Goal: Information Seeking & Learning: Learn about a topic

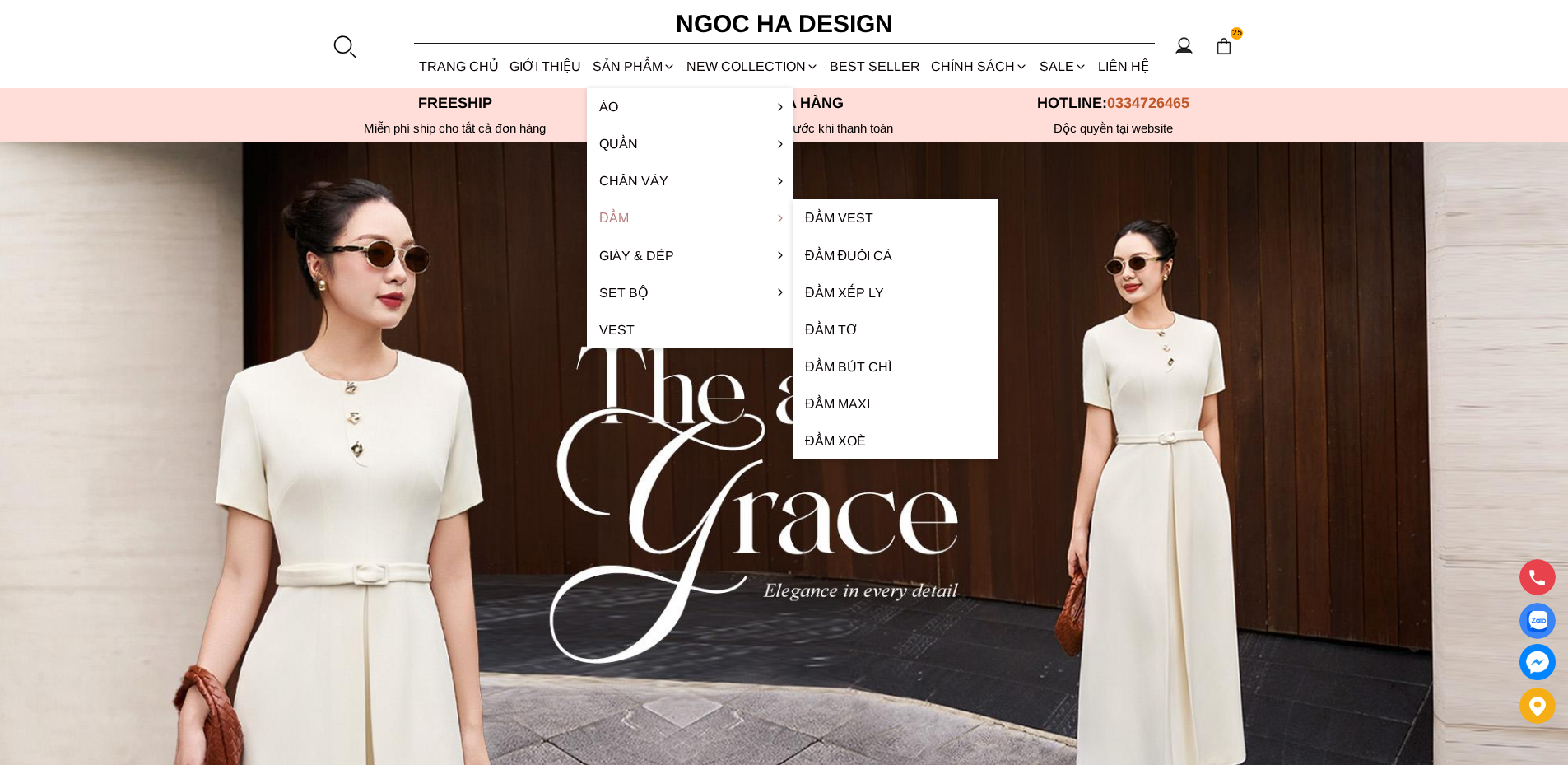
click at [618, 213] on link "Đầm" at bounding box center [690, 217] width 206 height 37
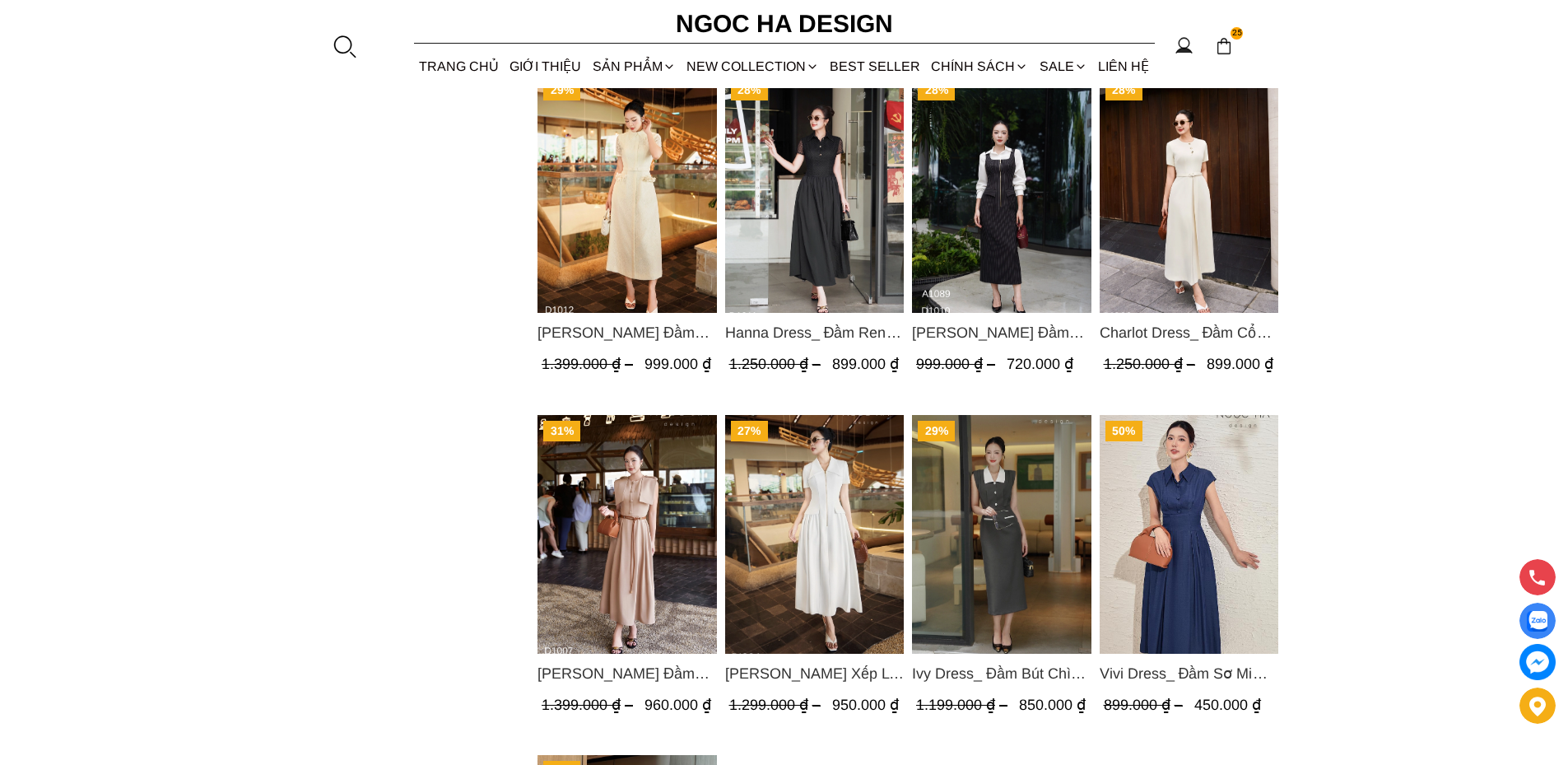
scroll to position [1152, 0]
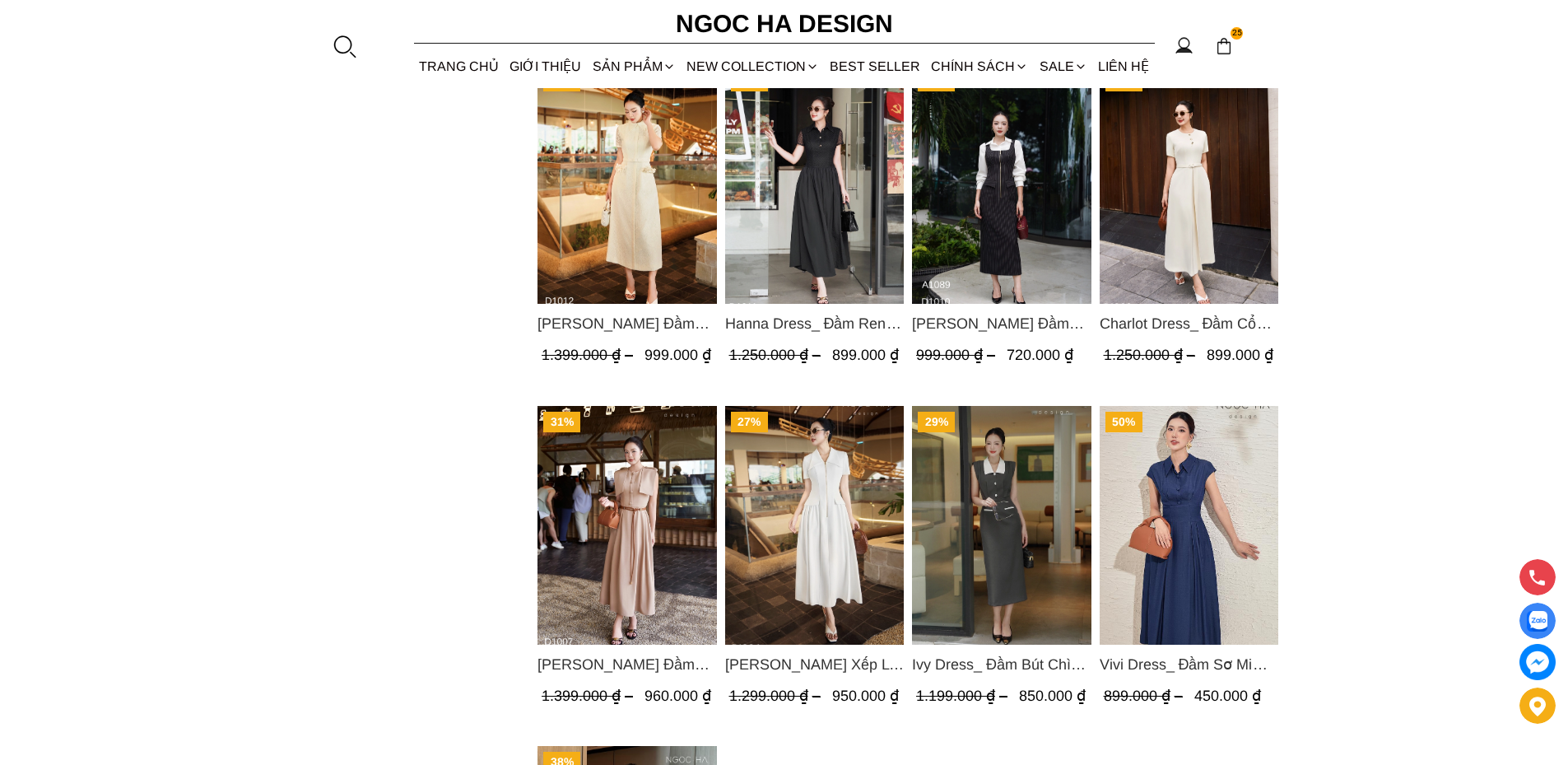
click at [831, 521] on img "Product image - Ella Dress_Đầm Xếp Ly Xòe Khóa Đồng Màu Trắng D1006" at bounding box center [815, 525] width 180 height 239
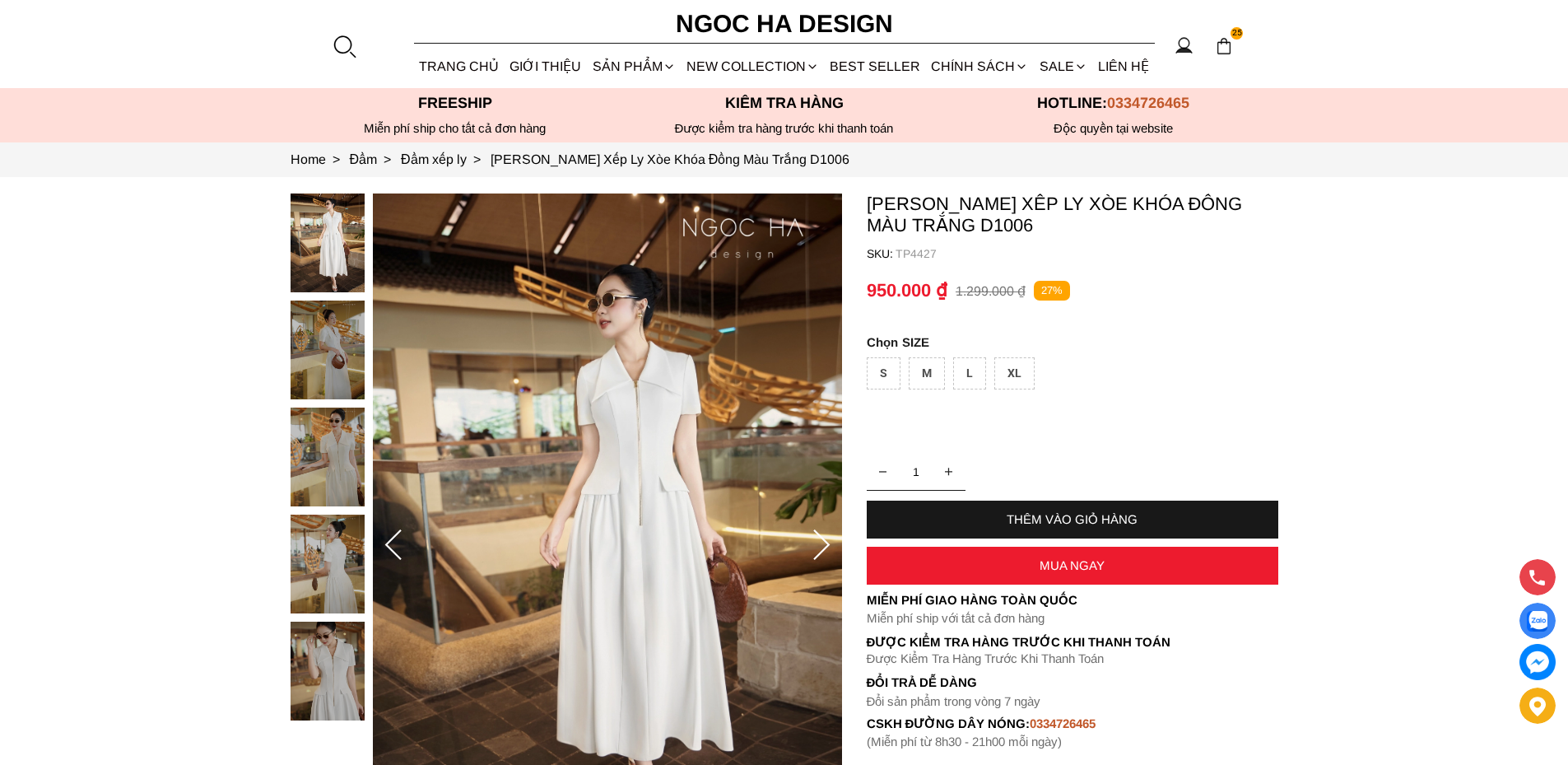
click at [317, 559] on img at bounding box center [327, 563] width 74 height 99
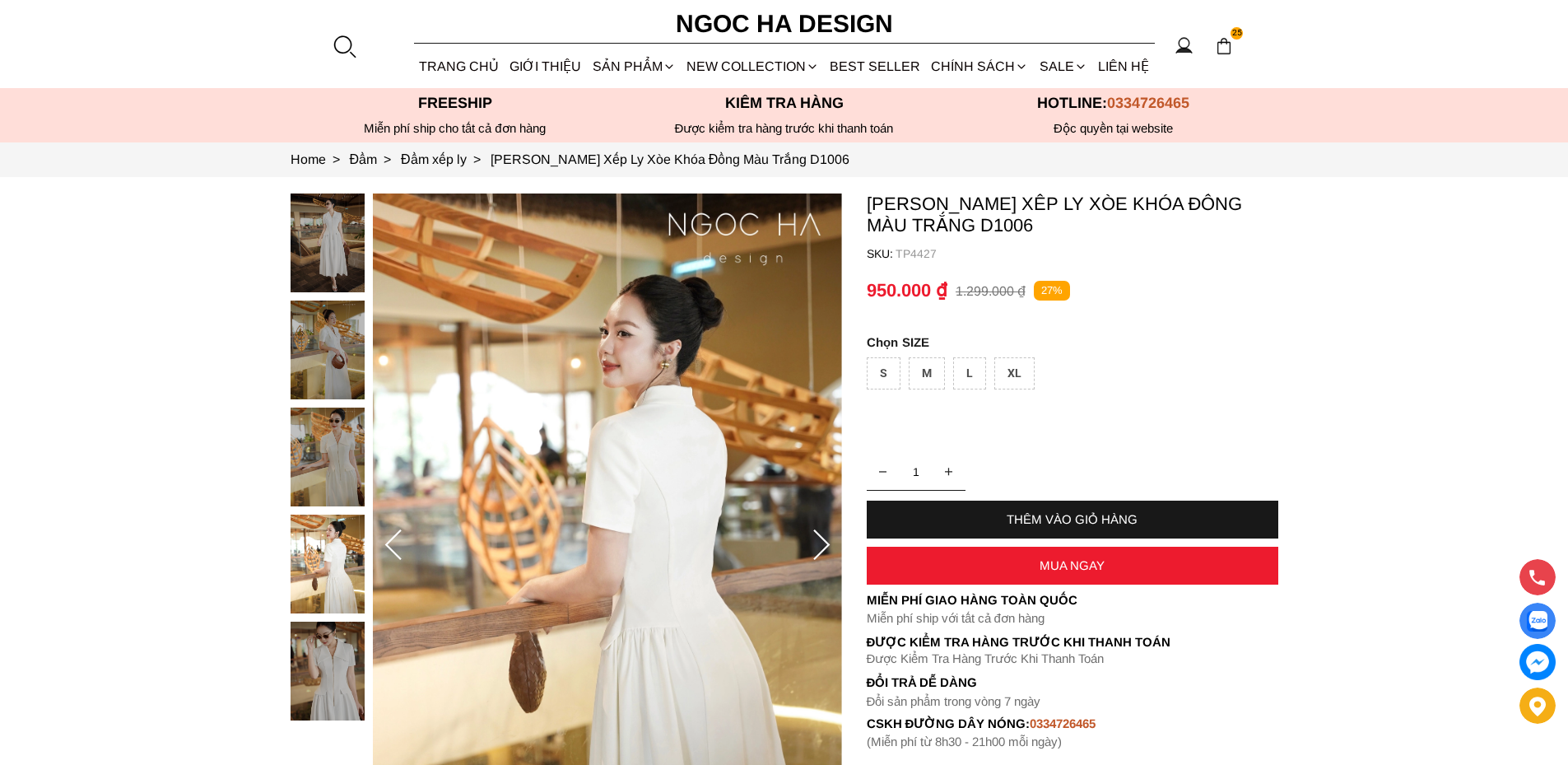
click at [332, 654] on div at bounding box center [331, 461] width 82 height 535
click at [332, 575] on img at bounding box center [327, 563] width 74 height 99
click at [346, 440] on img at bounding box center [327, 457] width 74 height 99
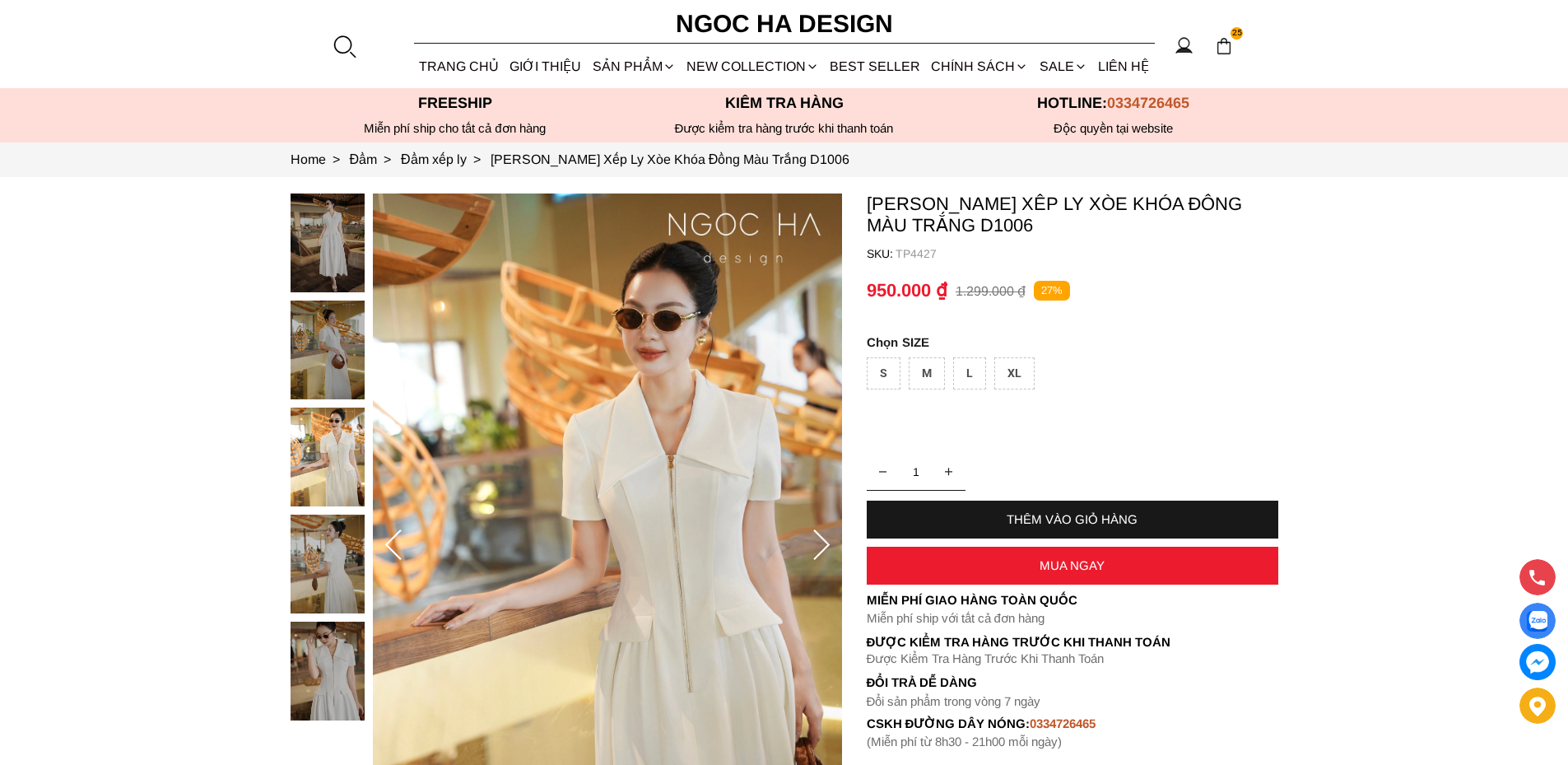
click at [825, 538] on icon at bounding box center [821, 545] width 33 height 33
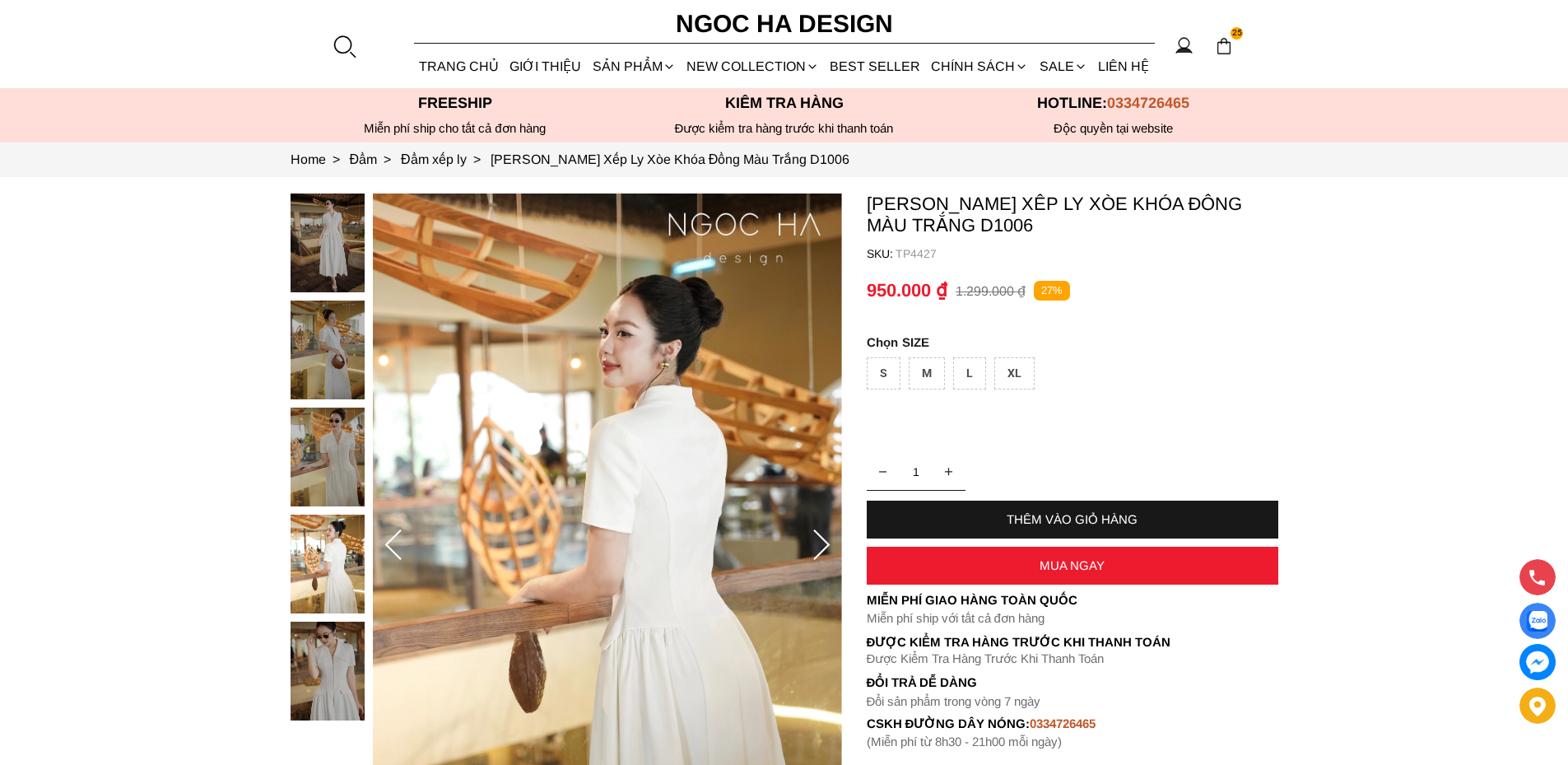
click at [824, 547] on icon at bounding box center [821, 545] width 33 height 33
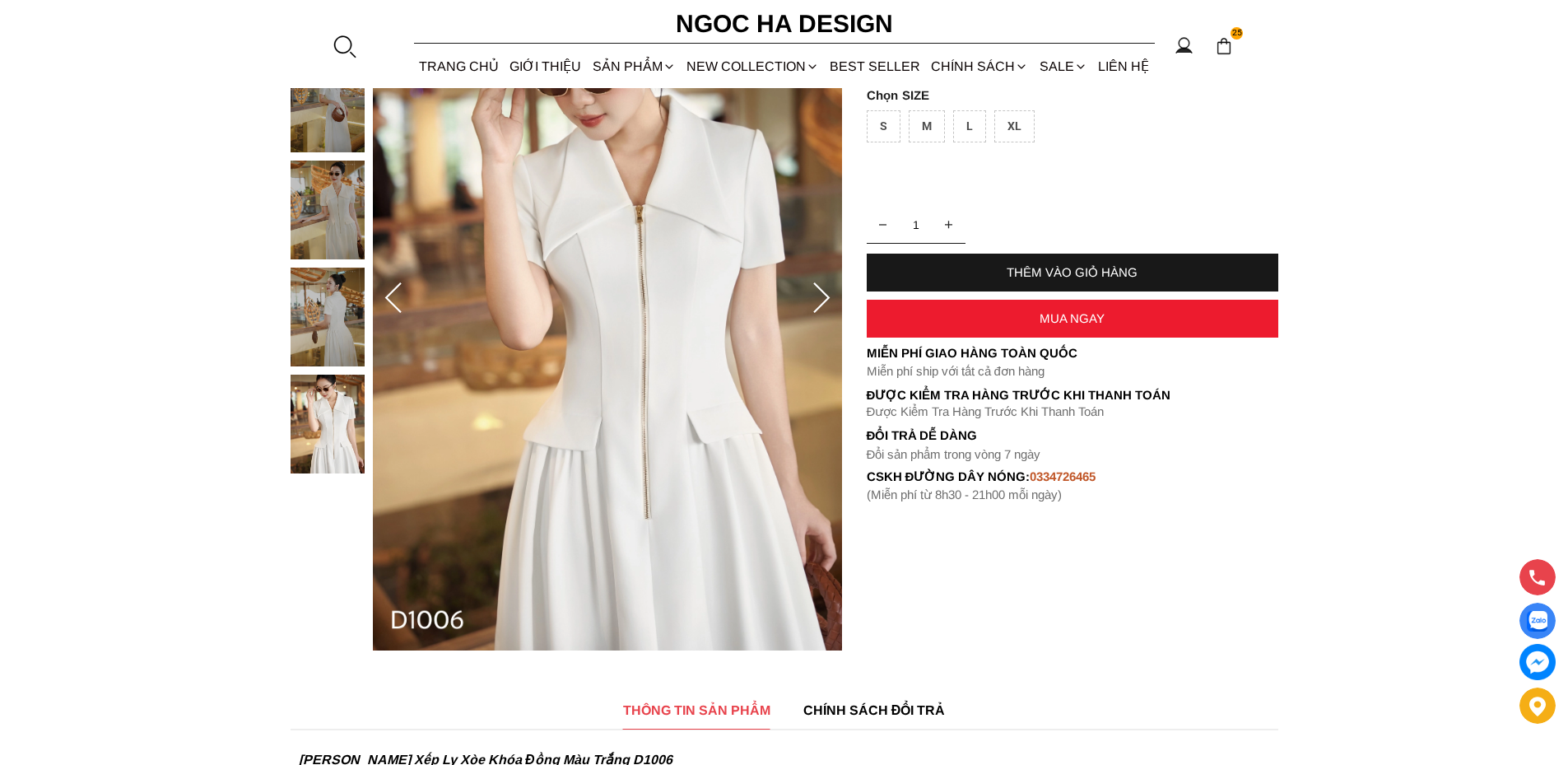
scroll to position [82, 0]
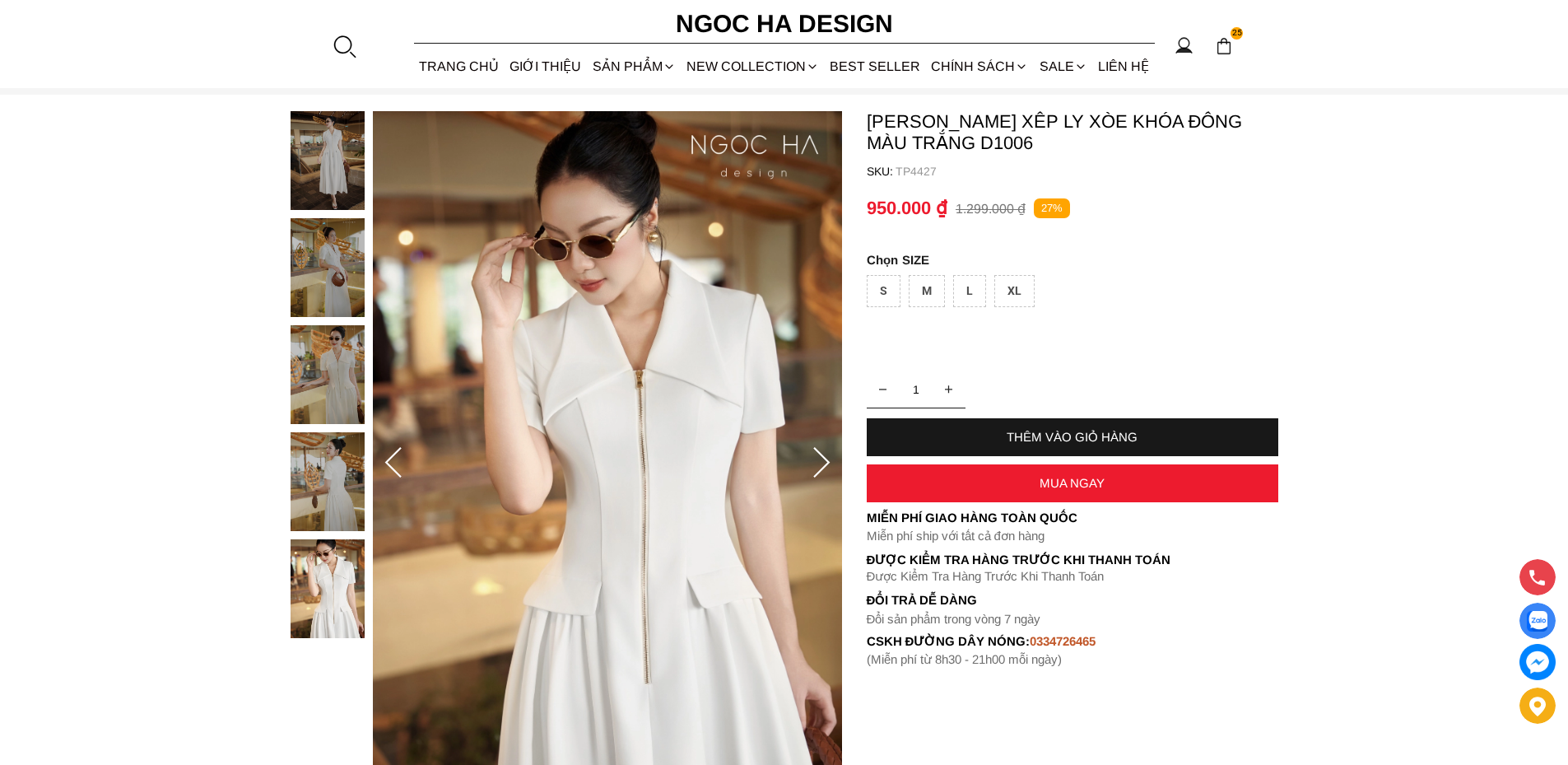
click at [827, 461] on icon at bounding box center [822, 462] width 17 height 31
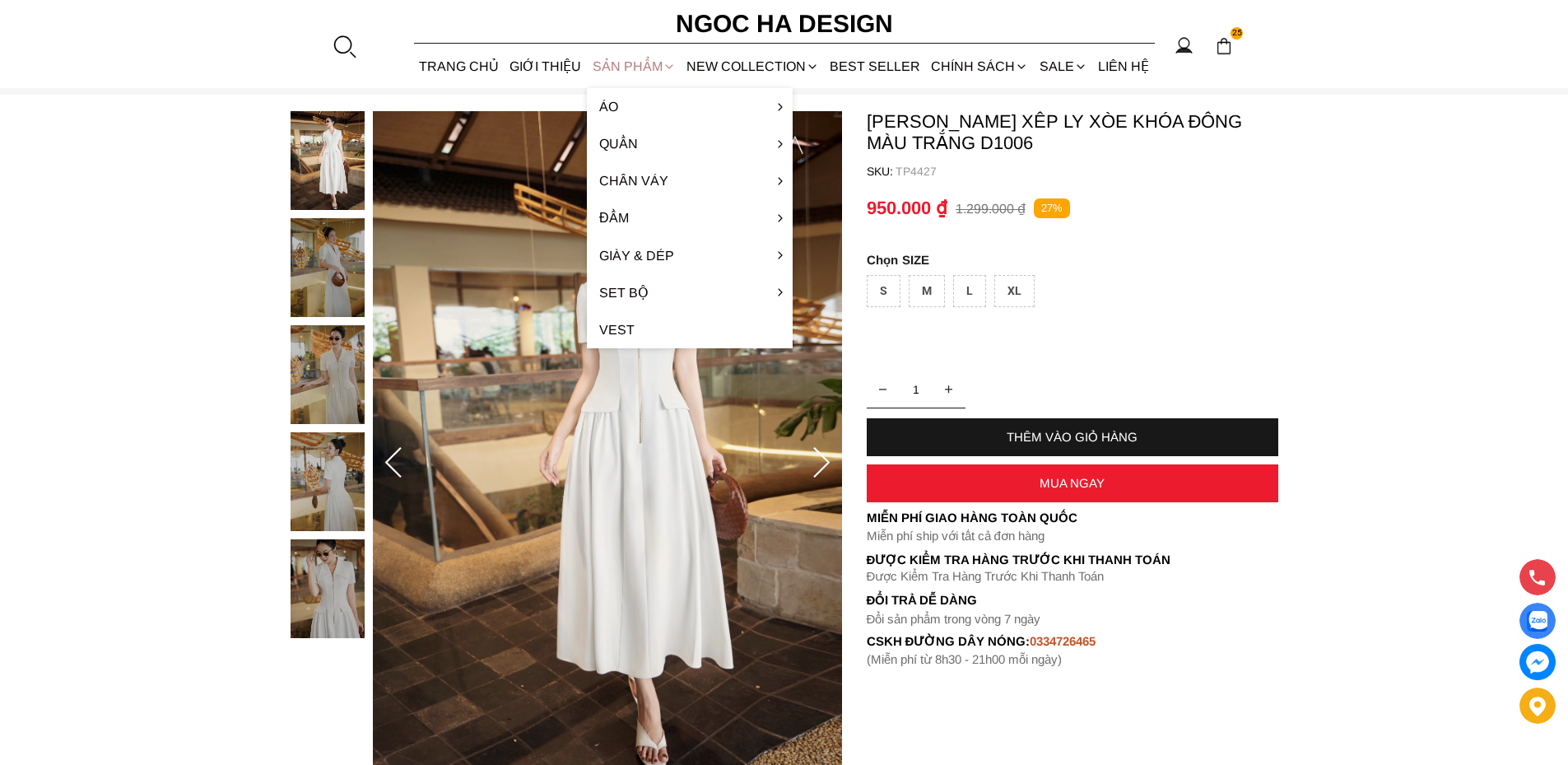
click at [627, 68] on div "SẢN PHẨM" at bounding box center [634, 66] width 94 height 43
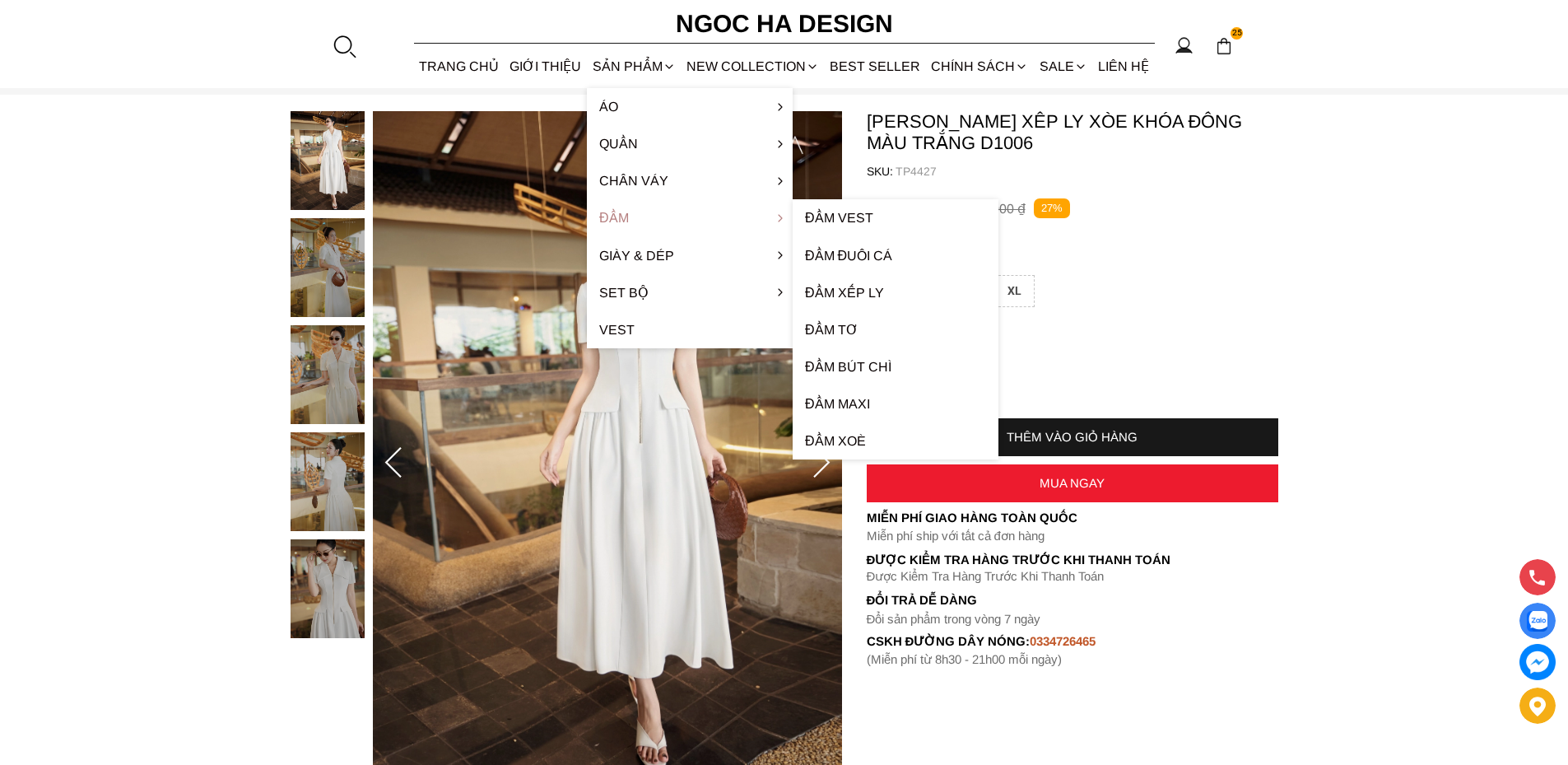
click at [618, 214] on link "Đầm" at bounding box center [690, 217] width 206 height 37
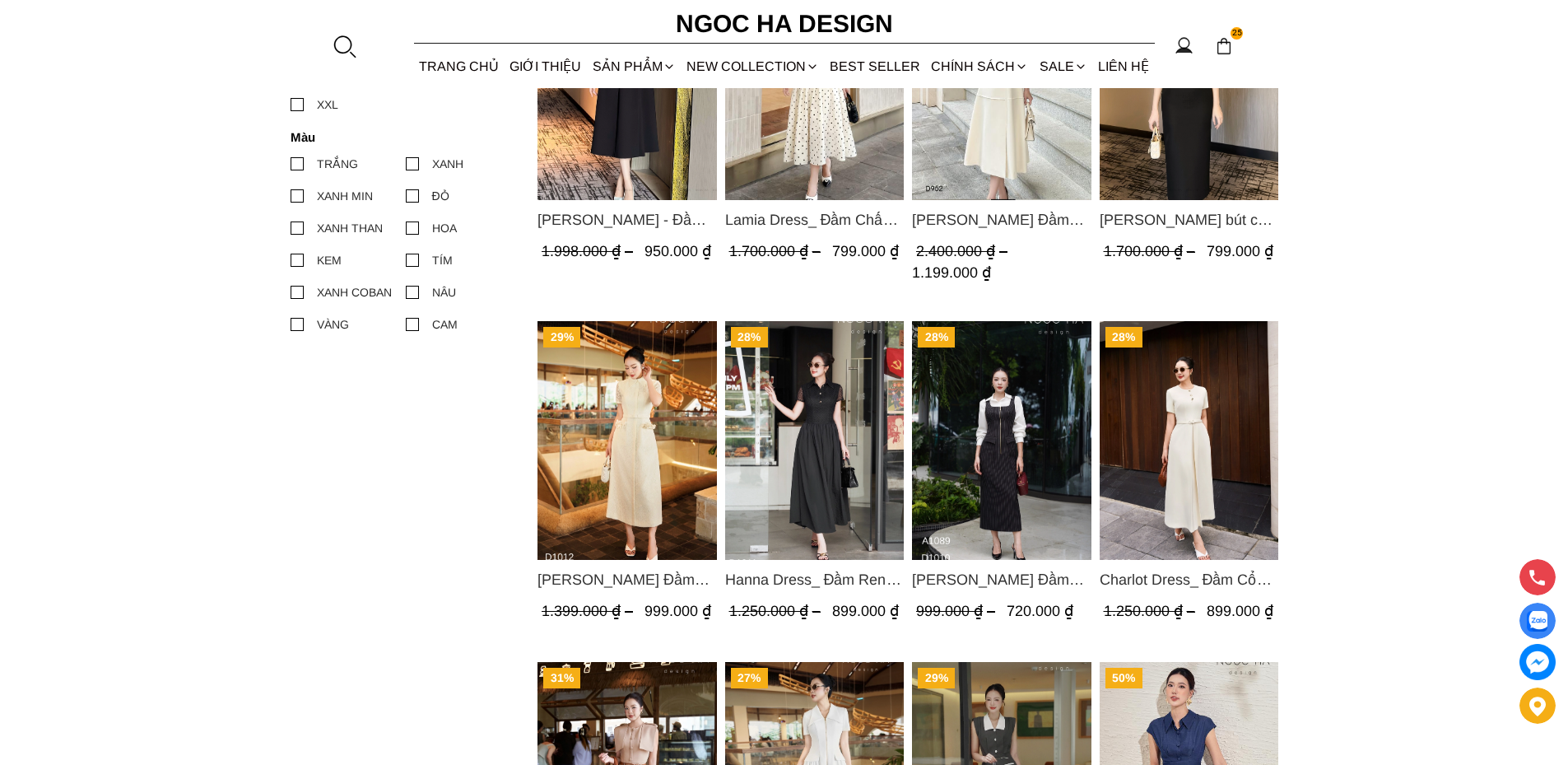
scroll to position [987, 0]
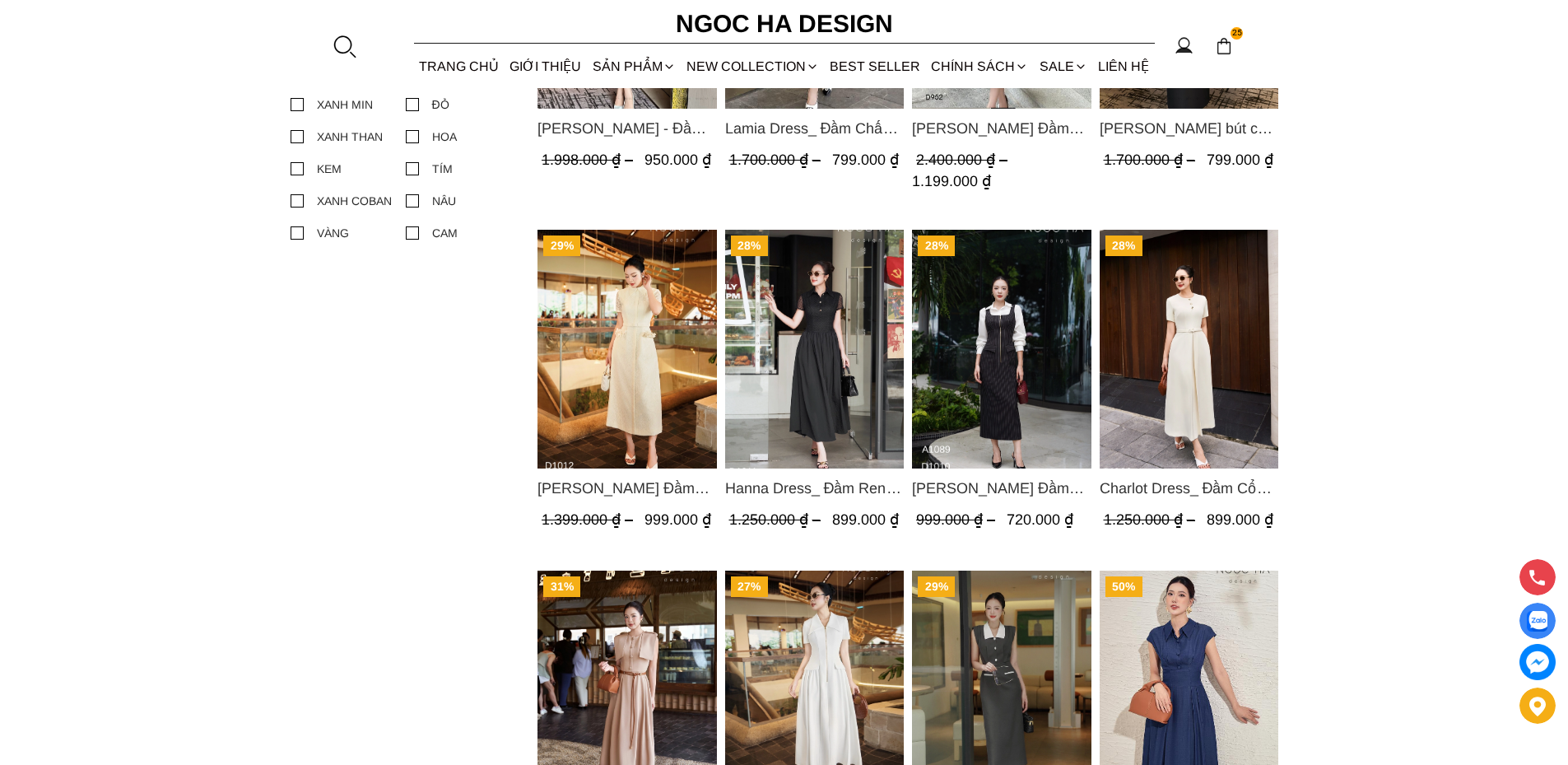
click at [823, 330] on img "Product image - Hanna Dress_ Đầm Ren Mix Vải Thô Màu Đen D1011" at bounding box center [815, 349] width 180 height 239
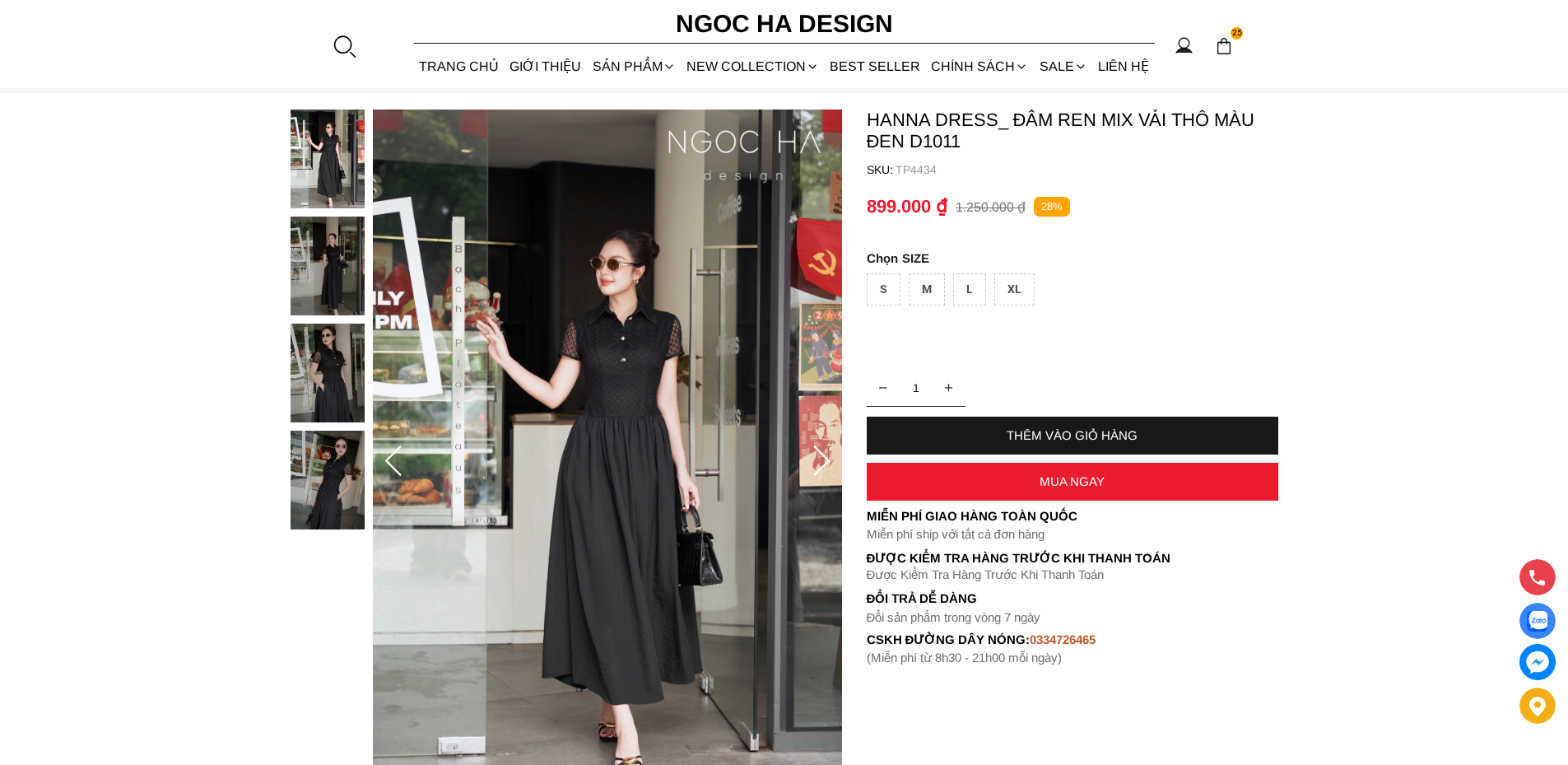
scroll to position [165, 0]
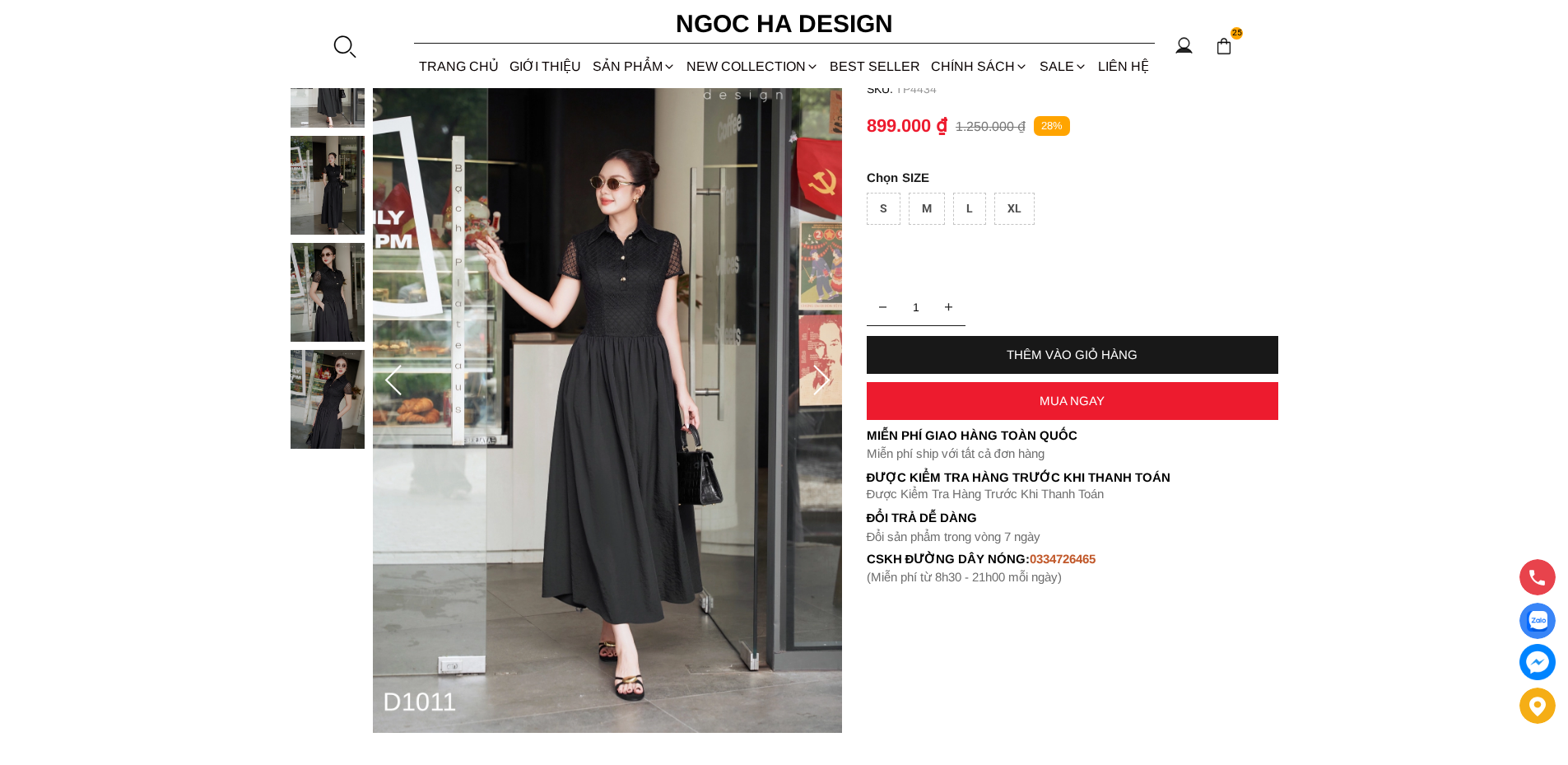
click at [332, 388] on img at bounding box center [327, 399] width 74 height 99
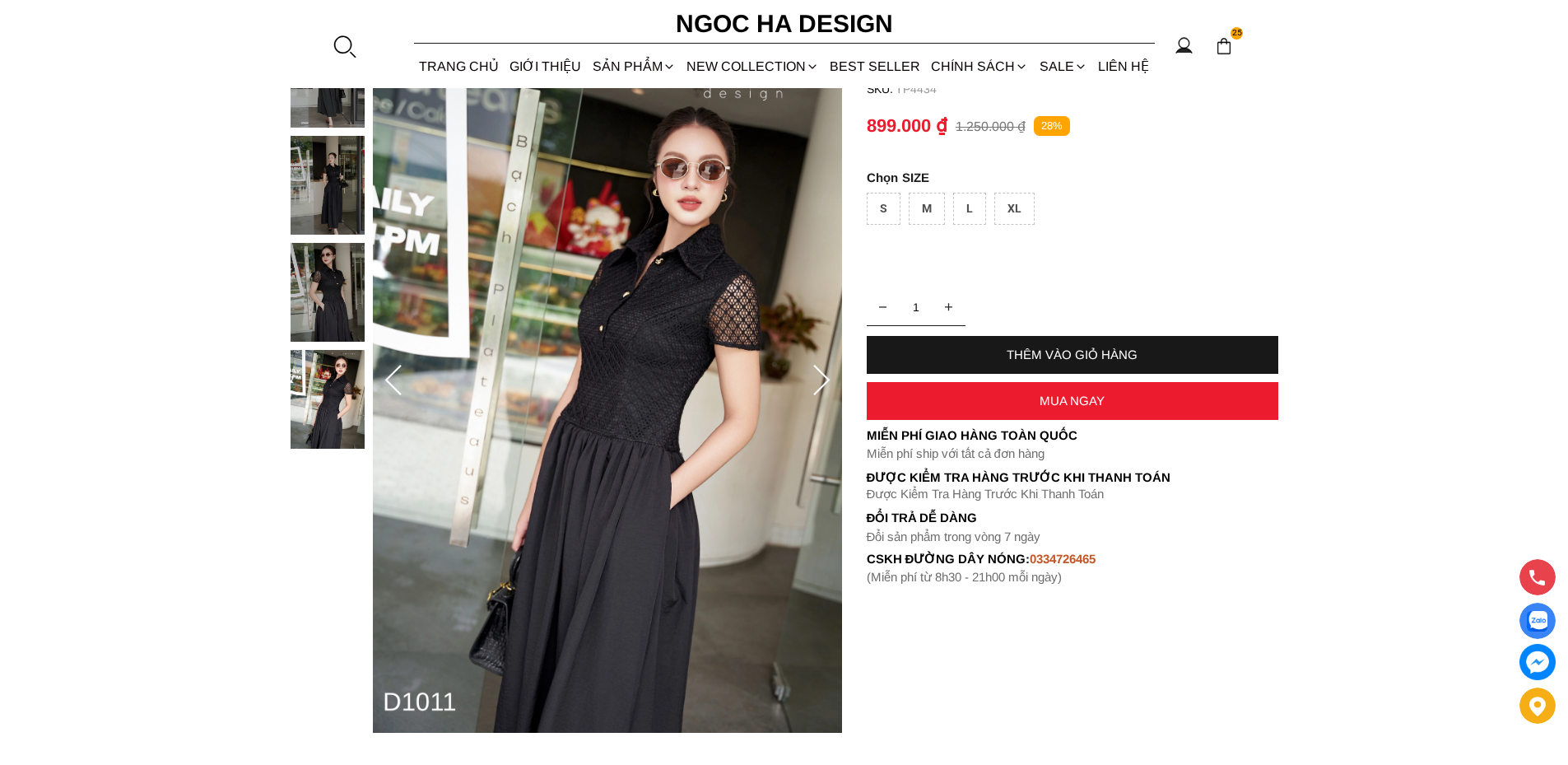
click at [828, 377] on icon at bounding box center [821, 381] width 33 height 33
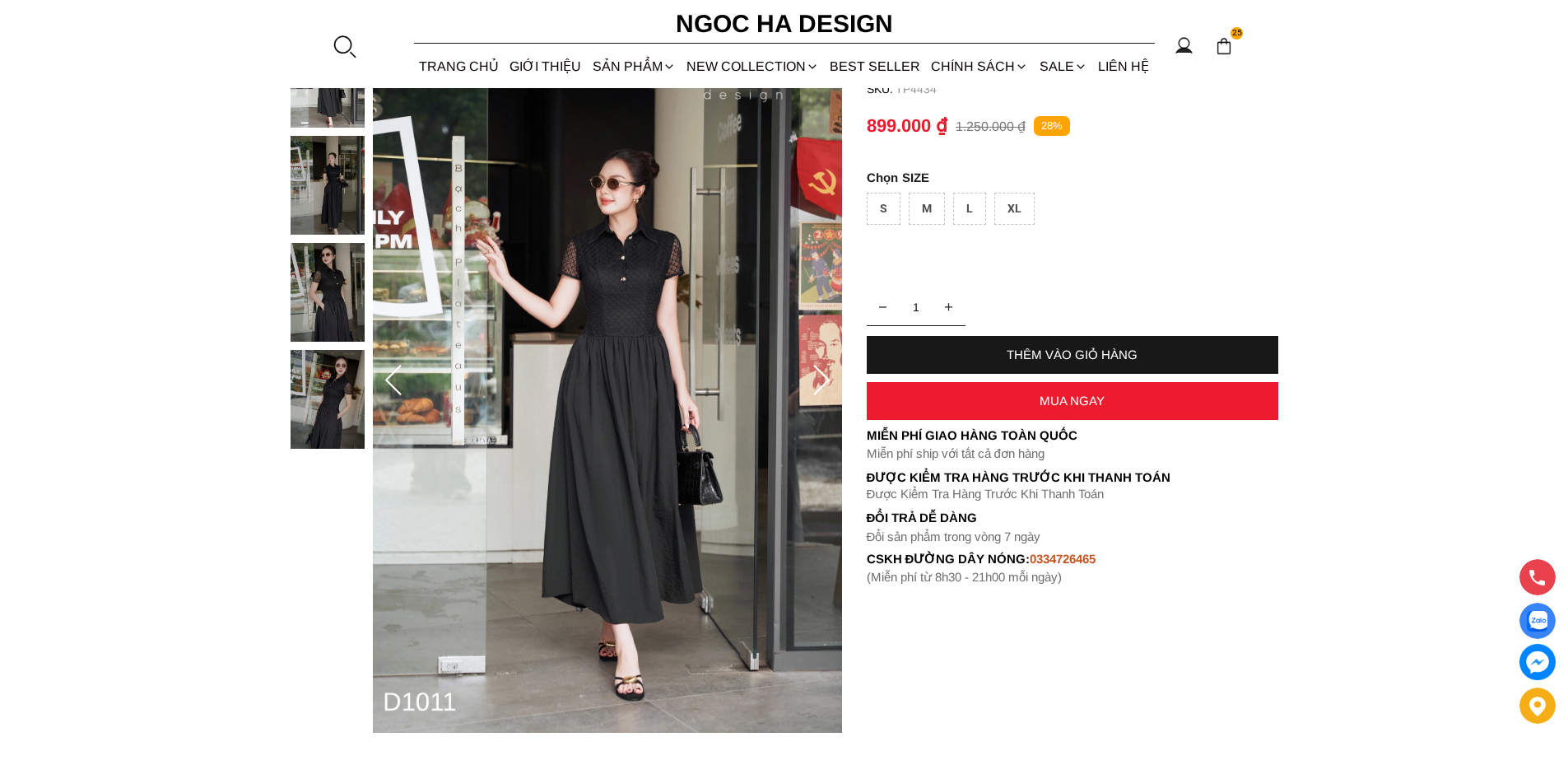
click at [825, 377] on icon at bounding box center [822, 380] width 17 height 31
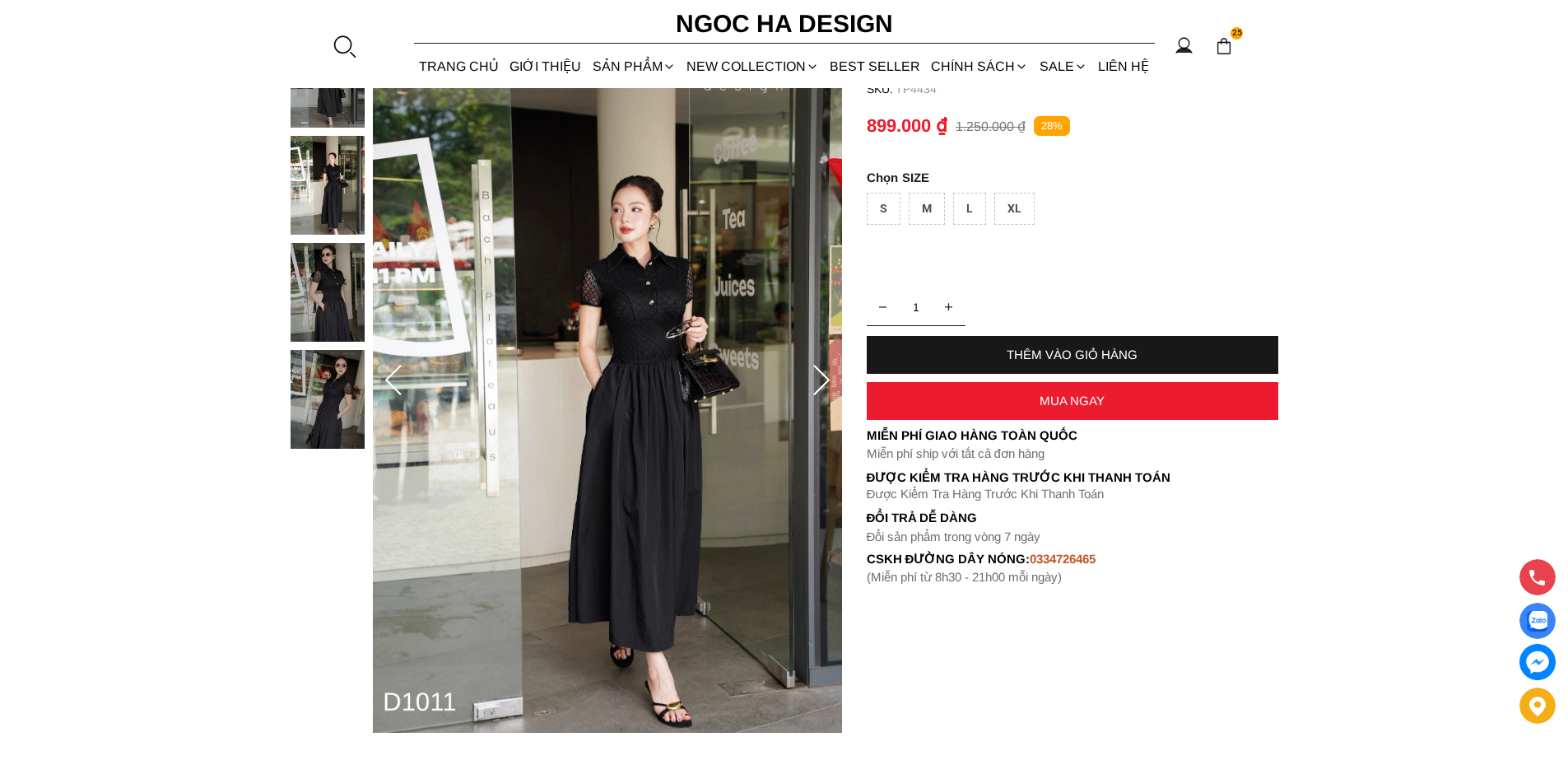
click at [825, 377] on icon at bounding box center [822, 380] width 17 height 31
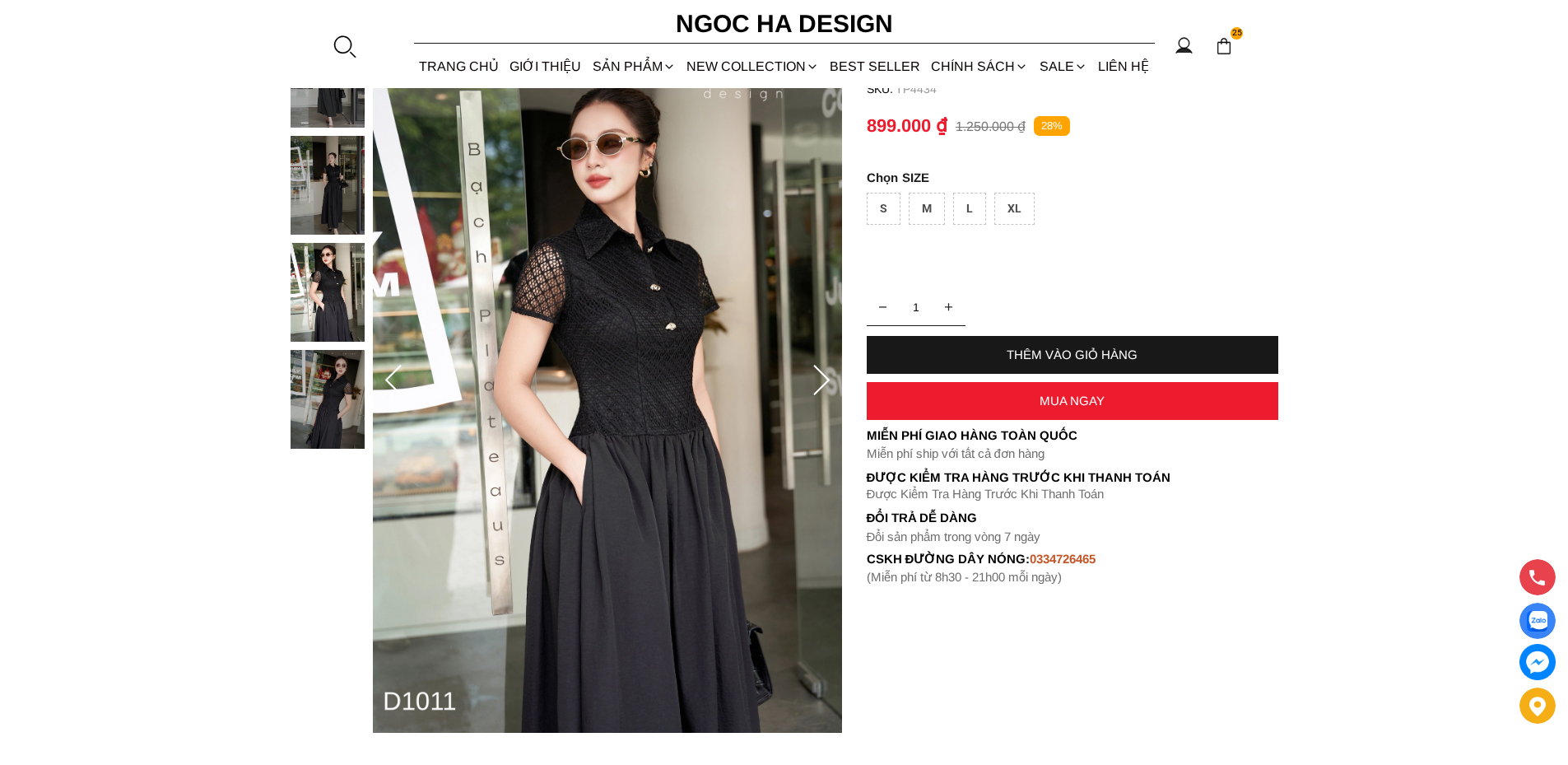
click at [825, 377] on icon at bounding box center [822, 380] width 17 height 31
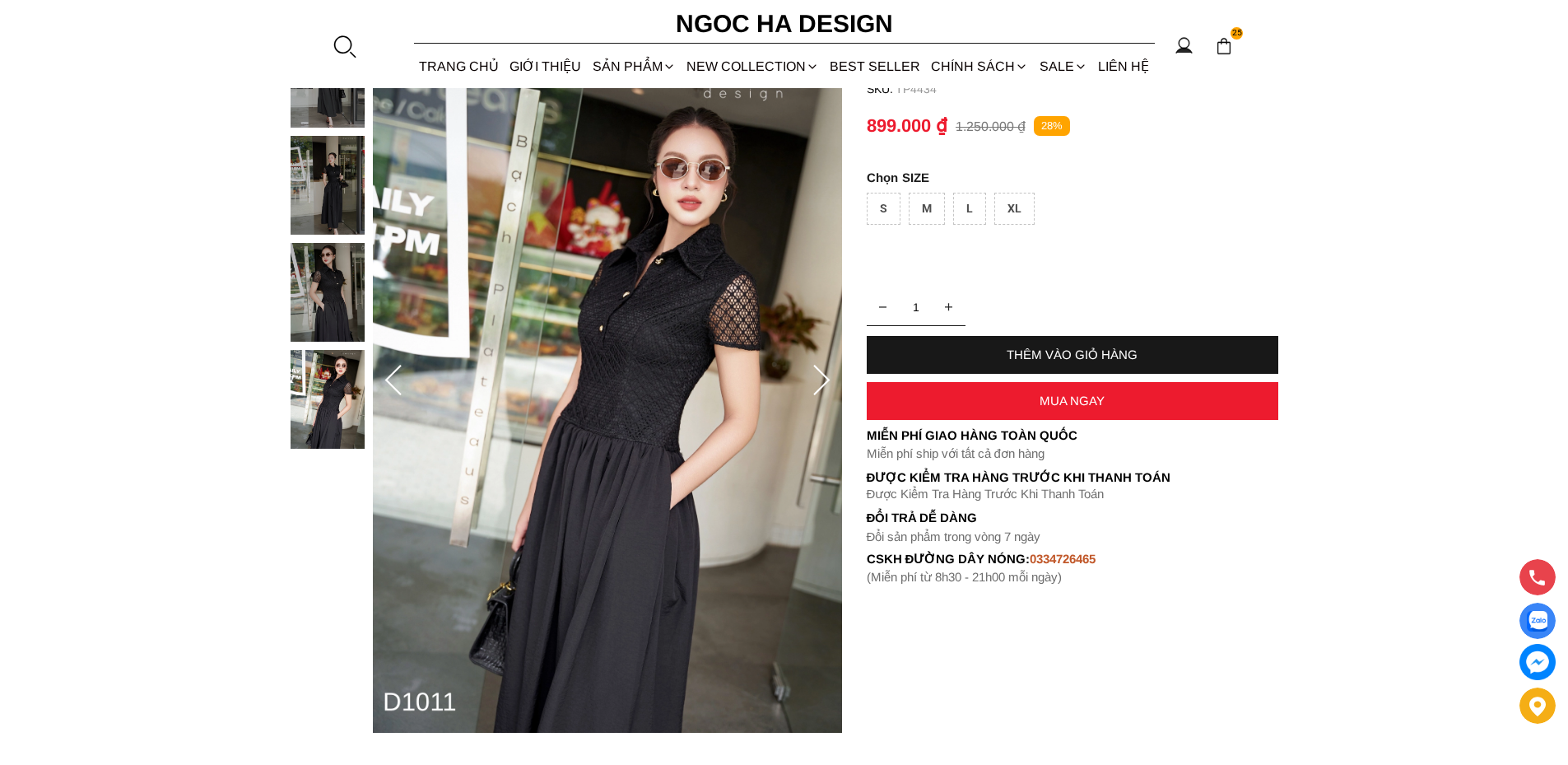
click at [825, 377] on icon at bounding box center [822, 380] width 17 height 31
